Goal: Task Accomplishment & Management: Use online tool/utility

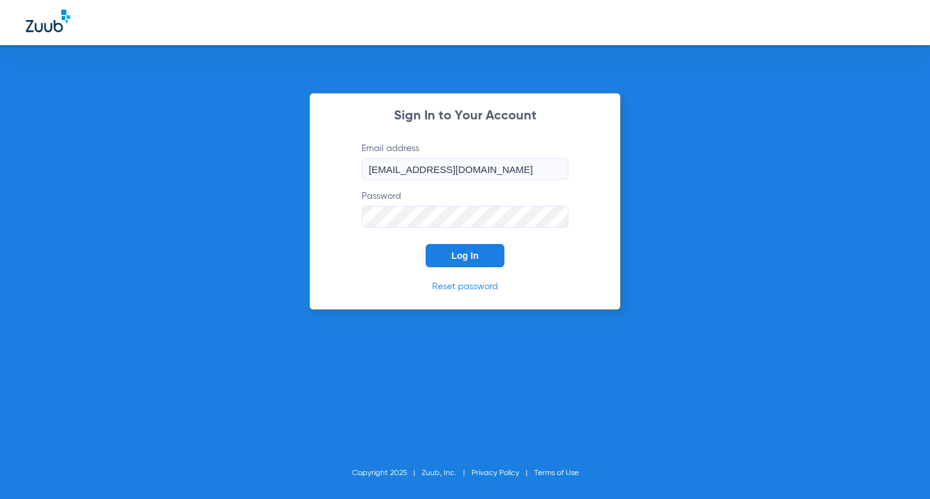
click at [478, 263] on div "Sign In to Your Account Email address [EMAIL_ADDRESS][DOMAIN_NAME] Password Log…" at bounding box center [464, 201] width 311 height 217
click at [484, 249] on button "Log In" at bounding box center [465, 255] width 79 height 23
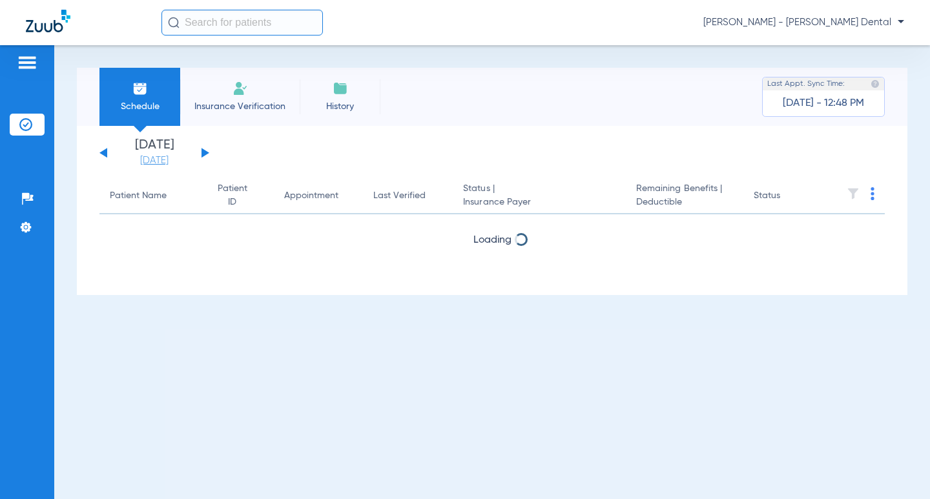
click at [156, 156] on link "[DATE]" at bounding box center [155, 160] width 78 height 13
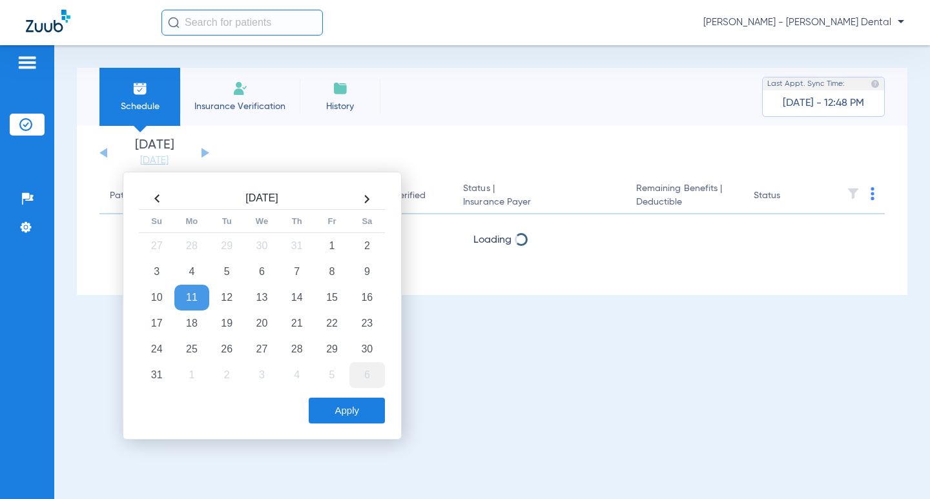
drag, startPoint x: 298, startPoint y: 325, endPoint x: 371, endPoint y: 363, distance: 82.3
click at [306, 325] on td "21" at bounding box center [297, 324] width 35 height 26
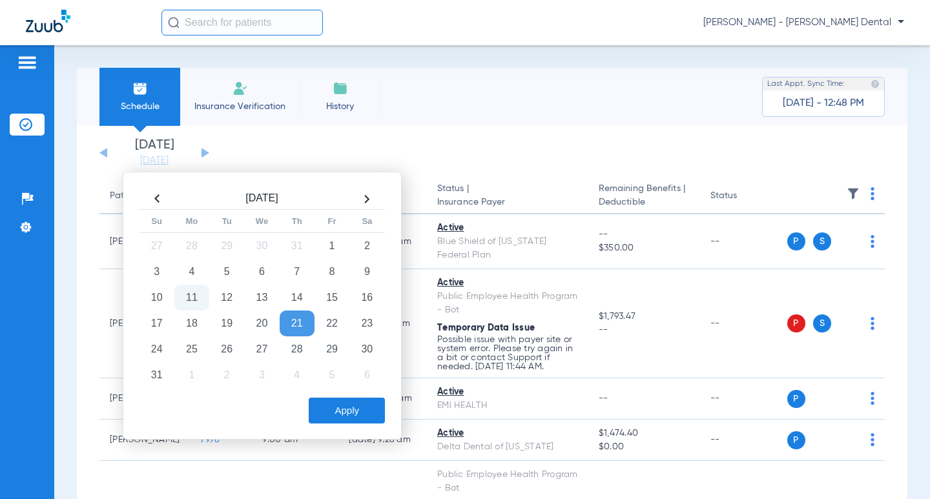
click at [337, 417] on button "Apply" at bounding box center [347, 411] width 76 height 26
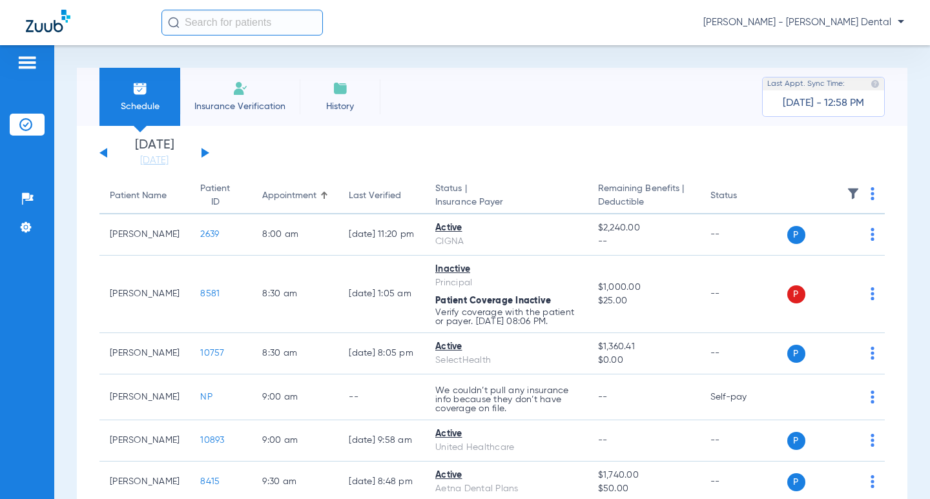
click at [202, 151] on button at bounding box center [206, 153] width 8 height 10
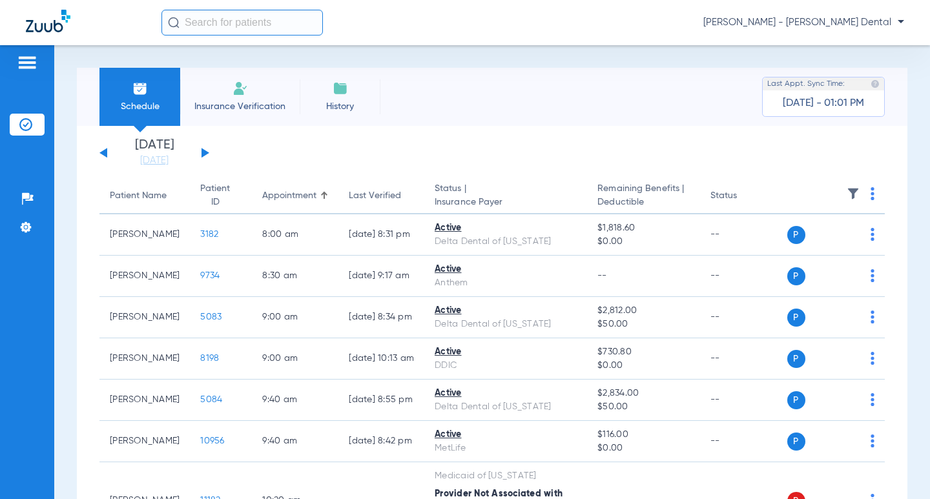
click at [519, 114] on div "Schedule Insurance Verification History Last Appt. Sync Time: [DATE] - 01:01 PM" at bounding box center [492, 97] width 831 height 58
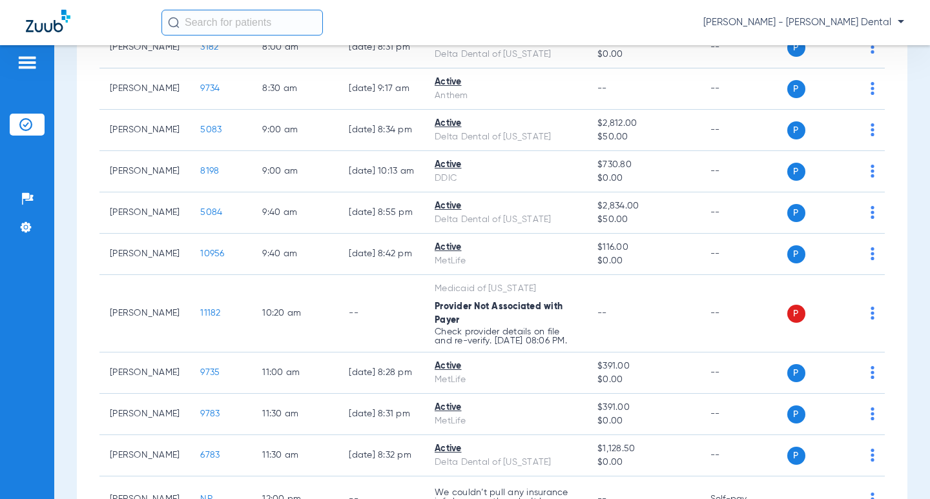
scroll to position [323, 0]
